Goal: Use online tool/utility: Utilize a website feature to perform a specific function

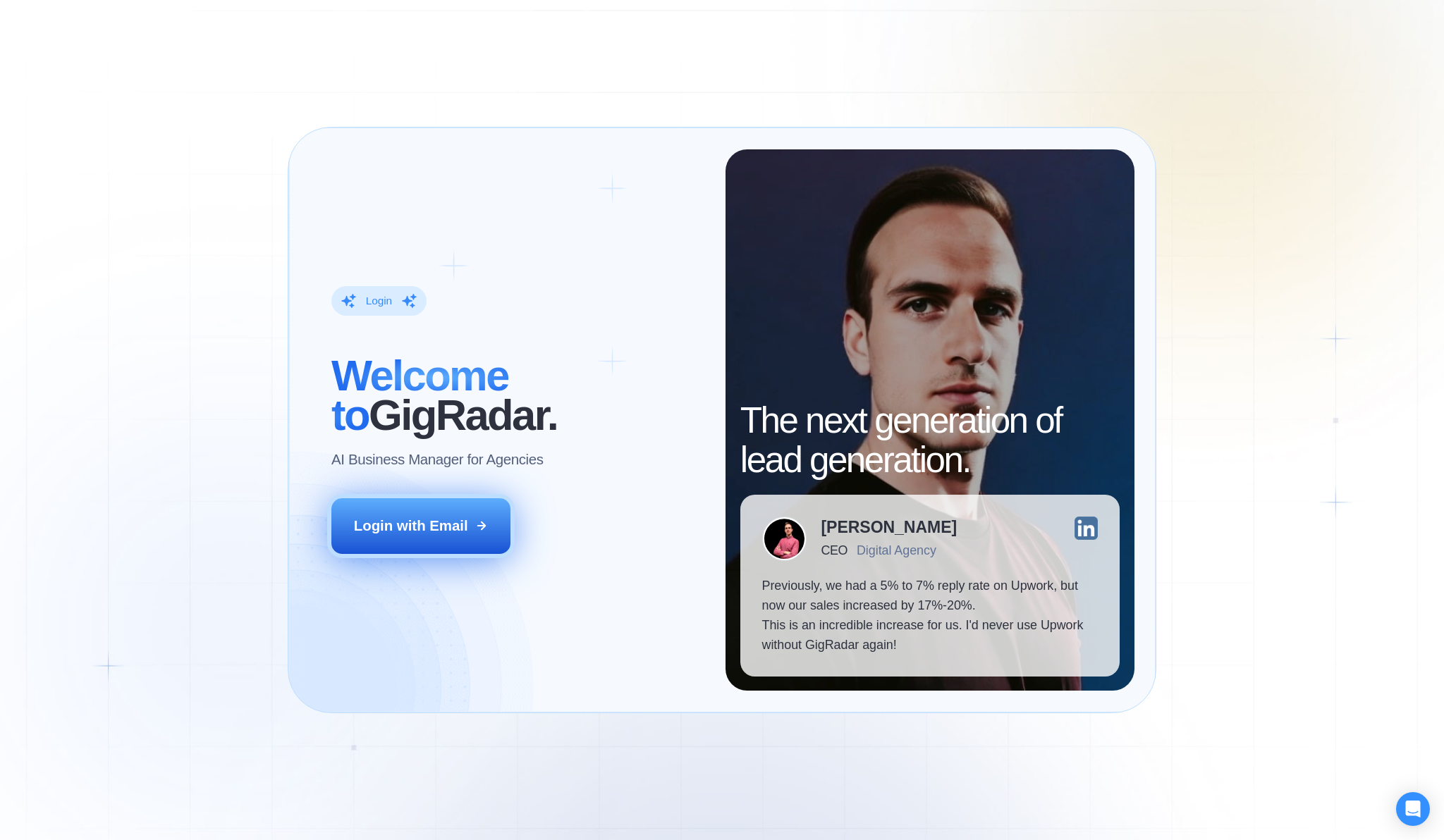
click at [488, 521] on button "Login with Email" at bounding box center [420, 526] width 179 height 55
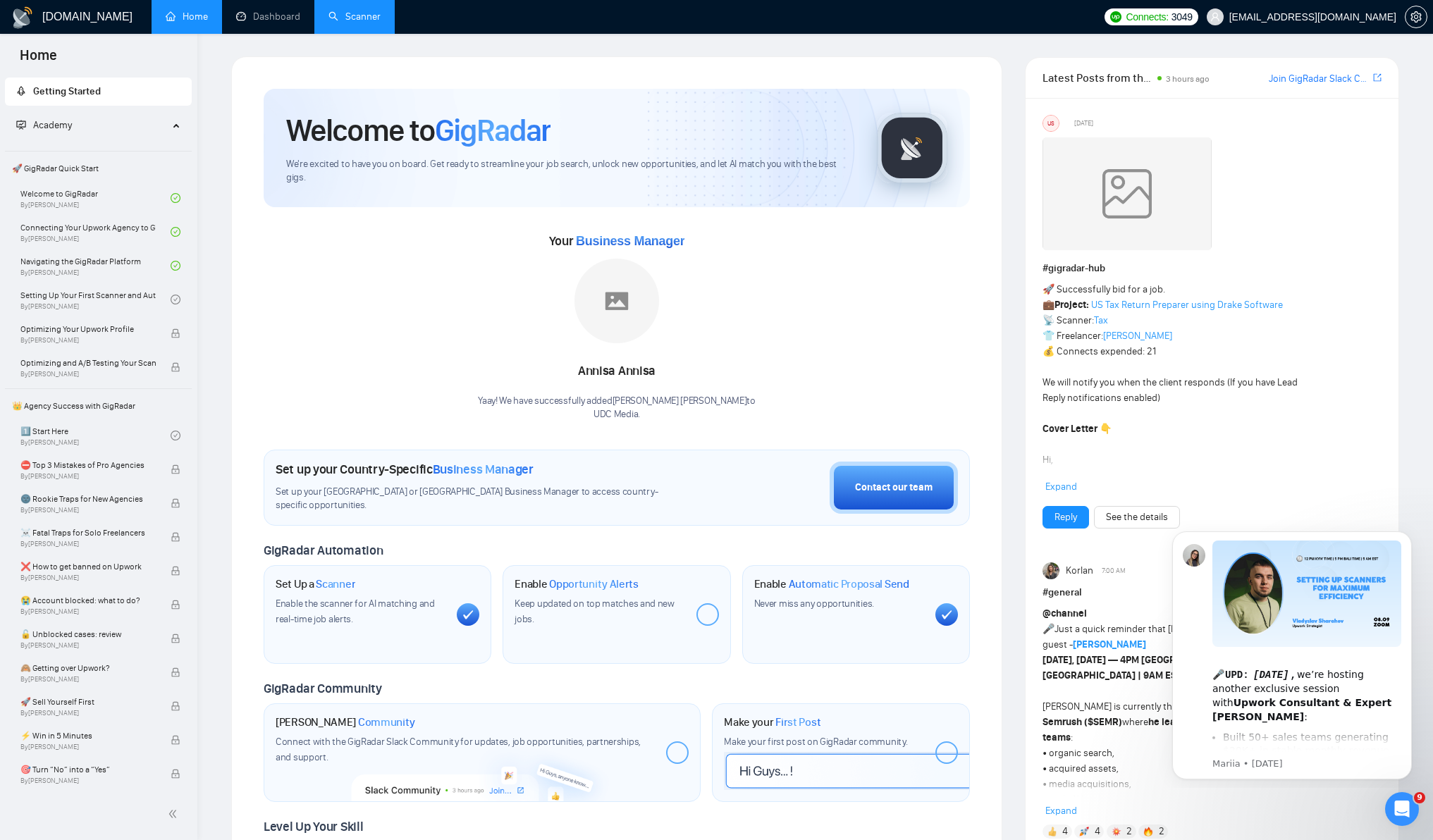
click at [348, 21] on link "Scanner" at bounding box center [354, 16] width 52 height 12
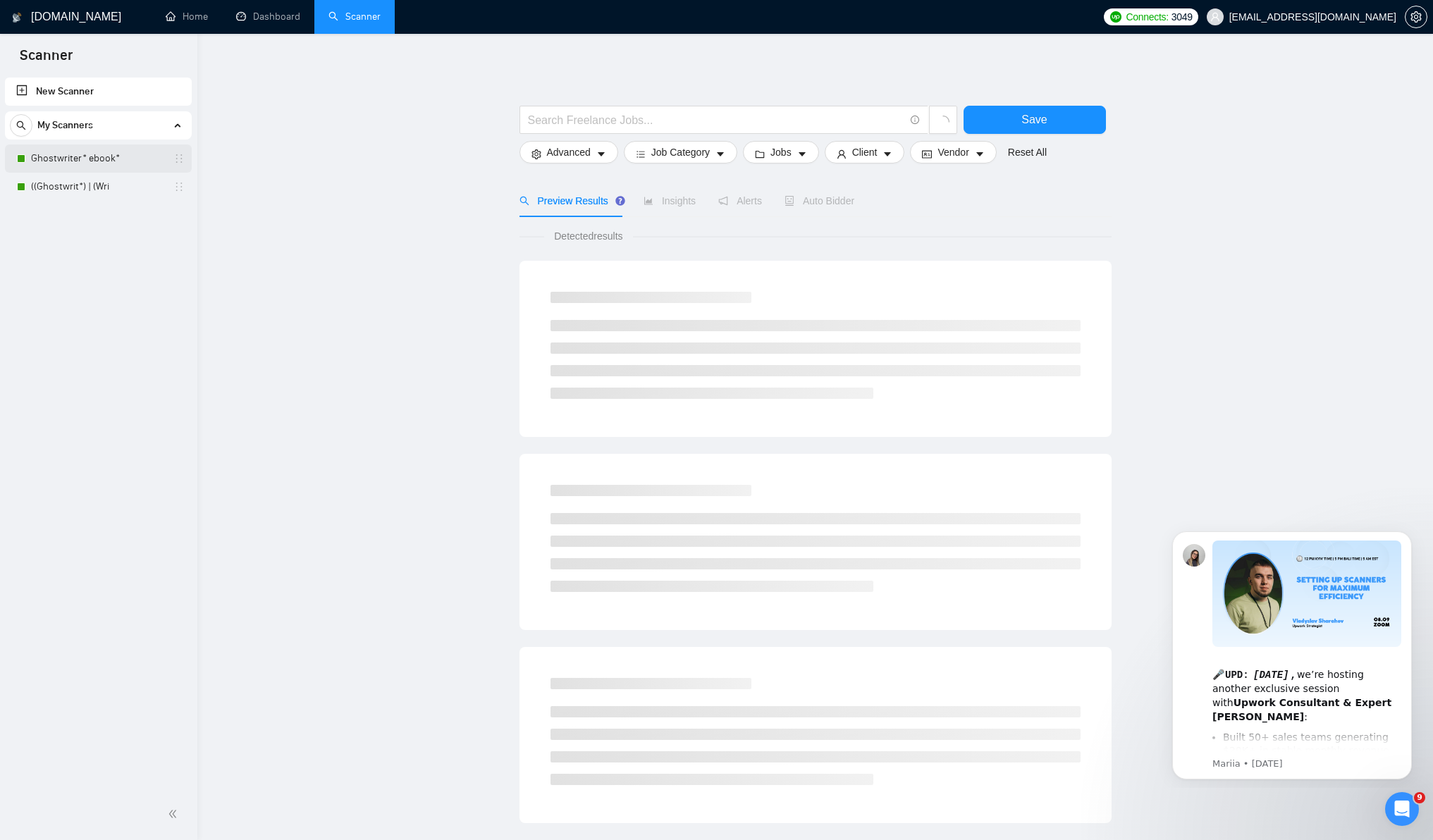
click at [85, 163] on link "Ghostwriter* ebook*" at bounding box center [98, 158] width 134 height 28
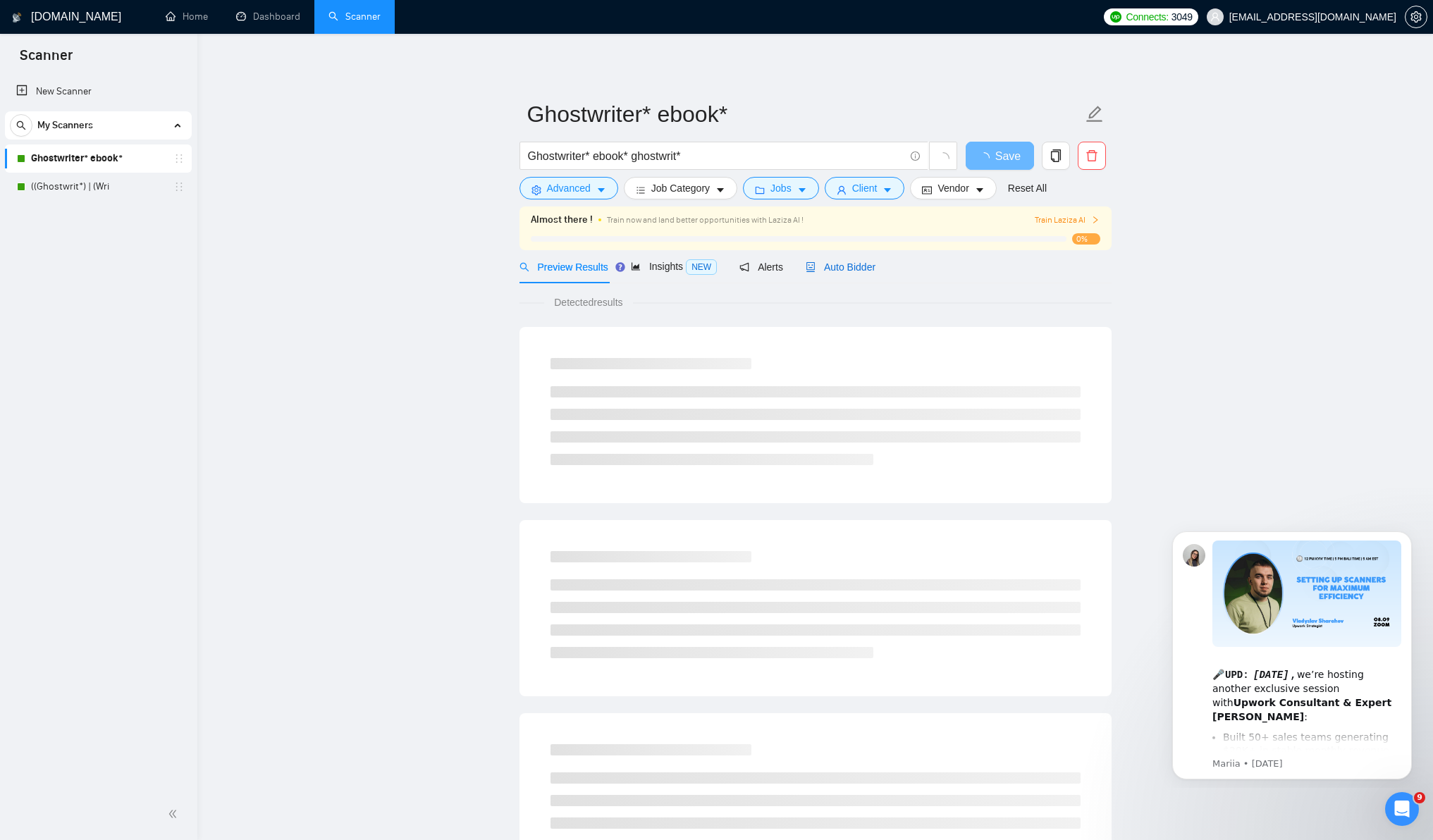
click at [843, 266] on span "Auto Bidder" at bounding box center [840, 267] width 70 height 11
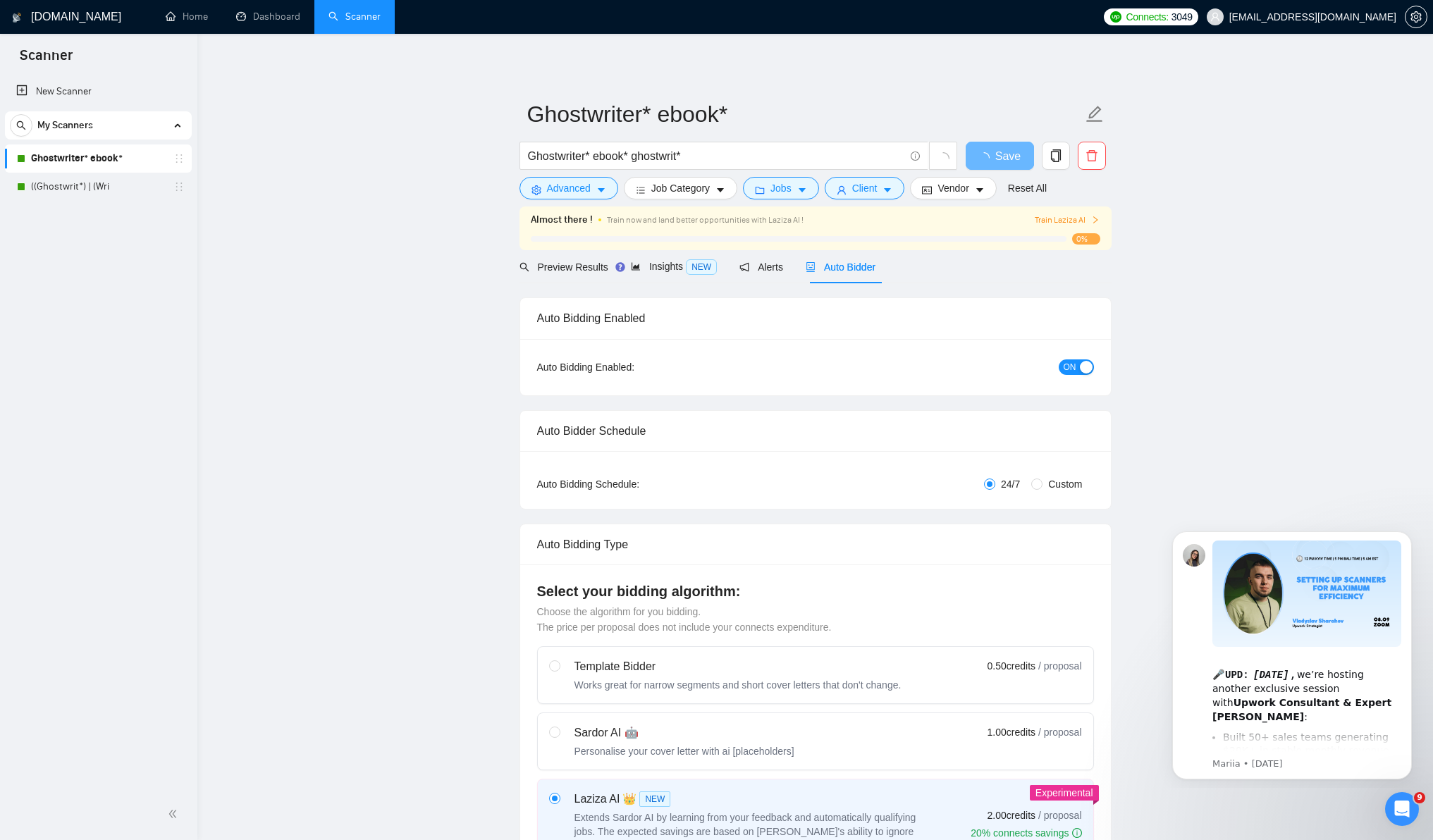
checkbox input "true"
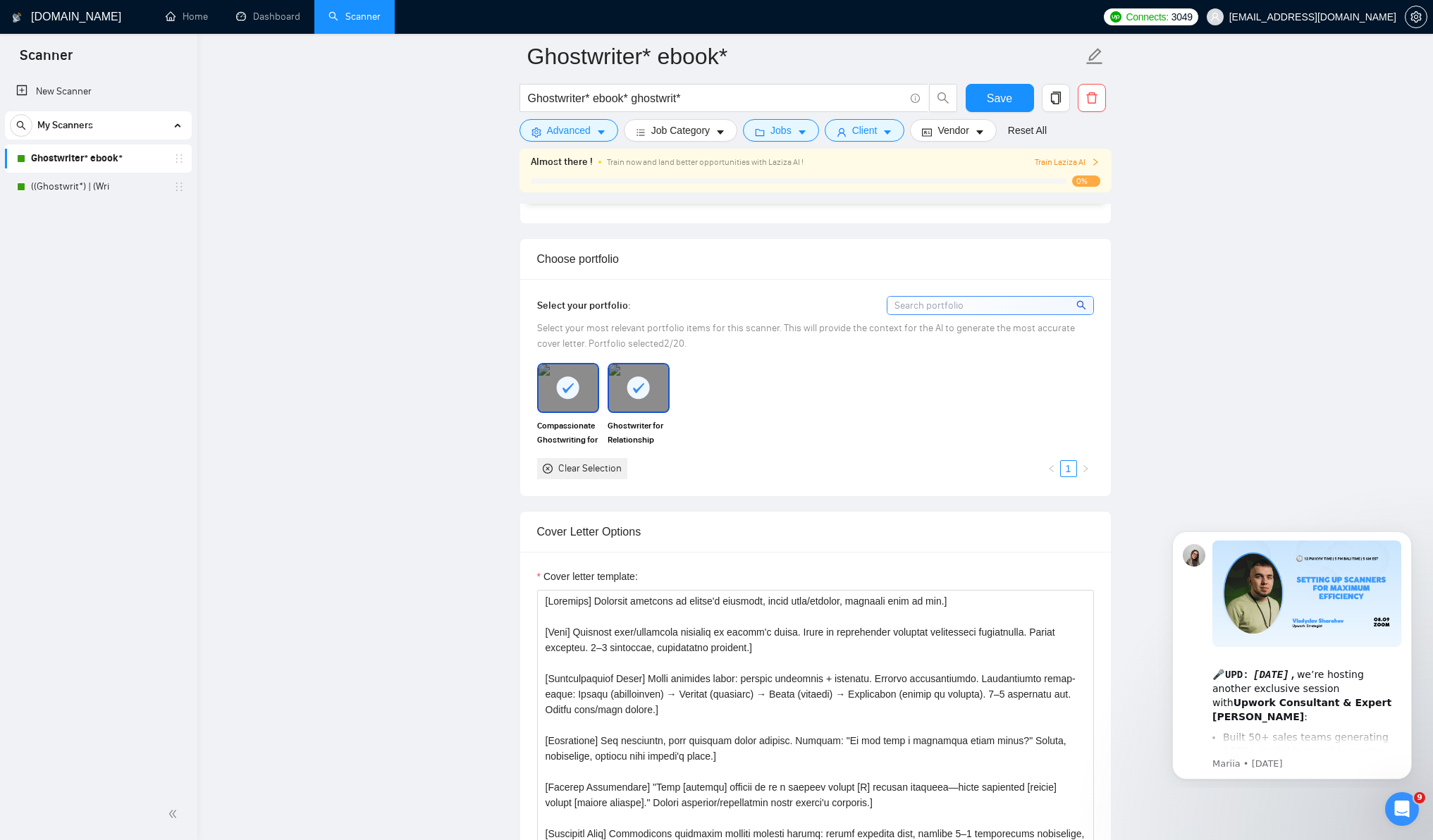
scroll to position [1577, 0]
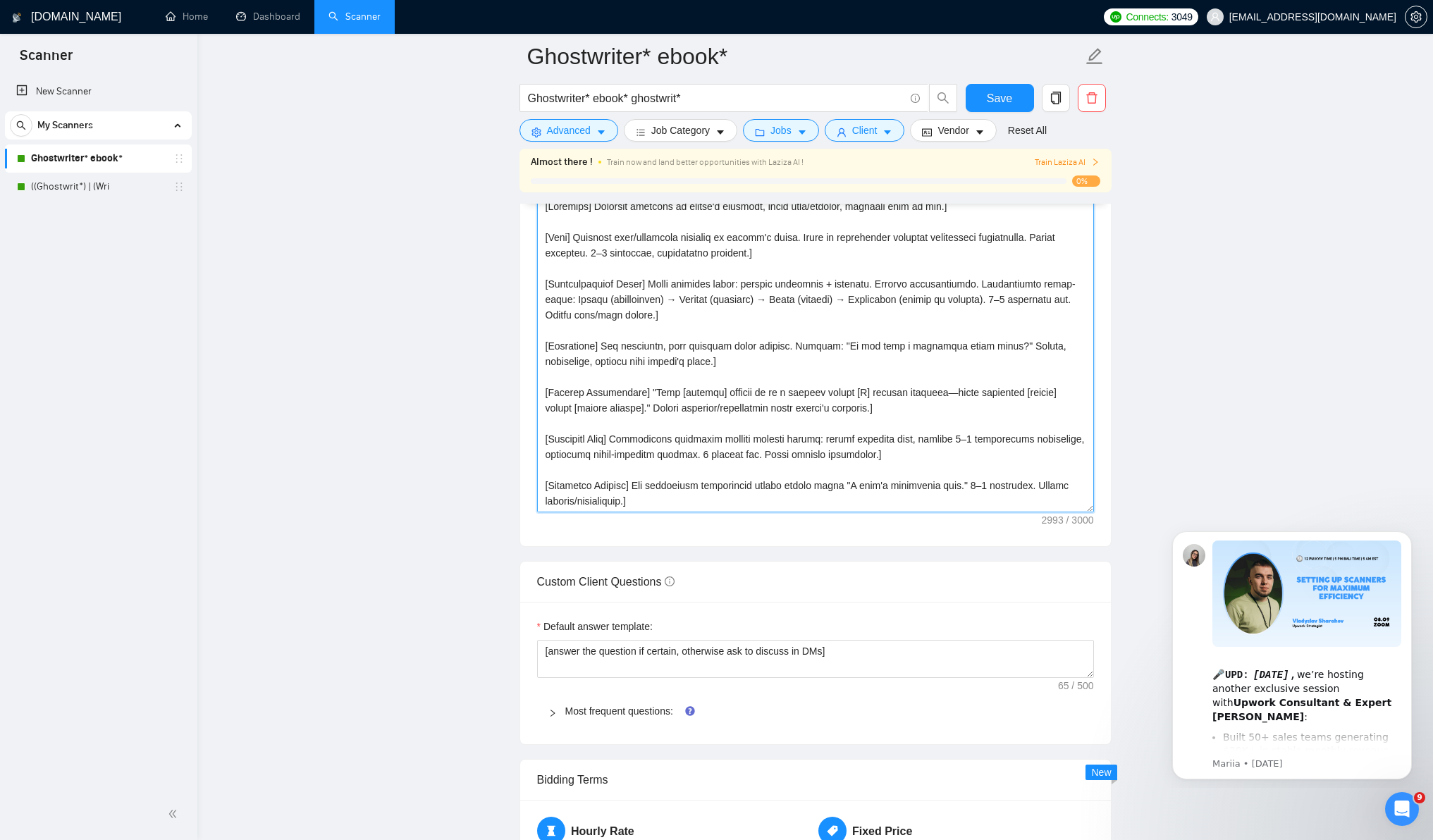
click at [793, 352] on textarea "Cover letter template:" at bounding box center [815, 354] width 557 height 317
